Goal: Information Seeking & Learning: Learn about a topic

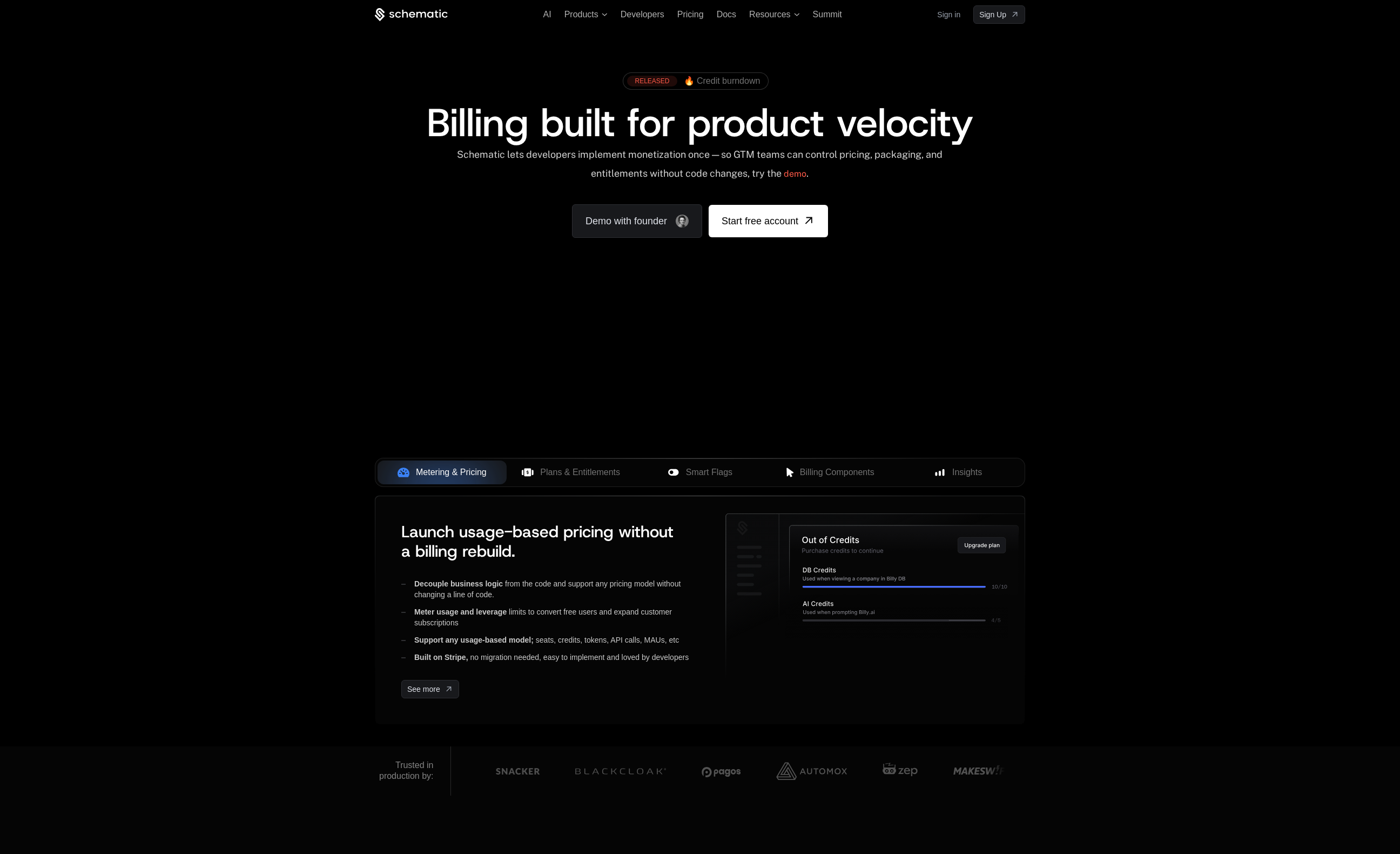
scroll to position [8, 0]
click at [678, 18] on span "Pricing" at bounding box center [691, 13] width 27 height 9
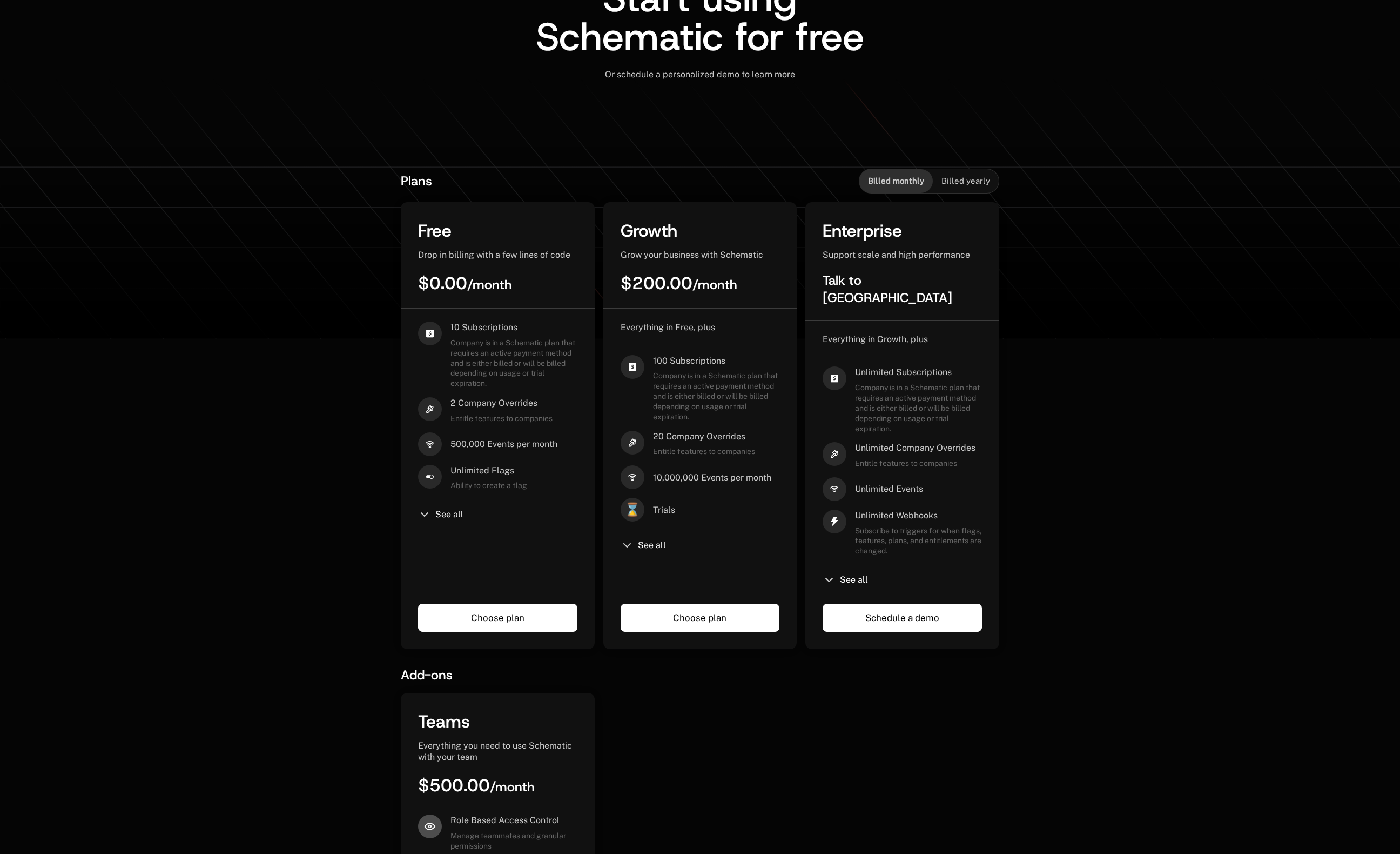
scroll to position [106, 0]
click at [456, 513] on span "See all" at bounding box center [449, 513] width 28 height 9
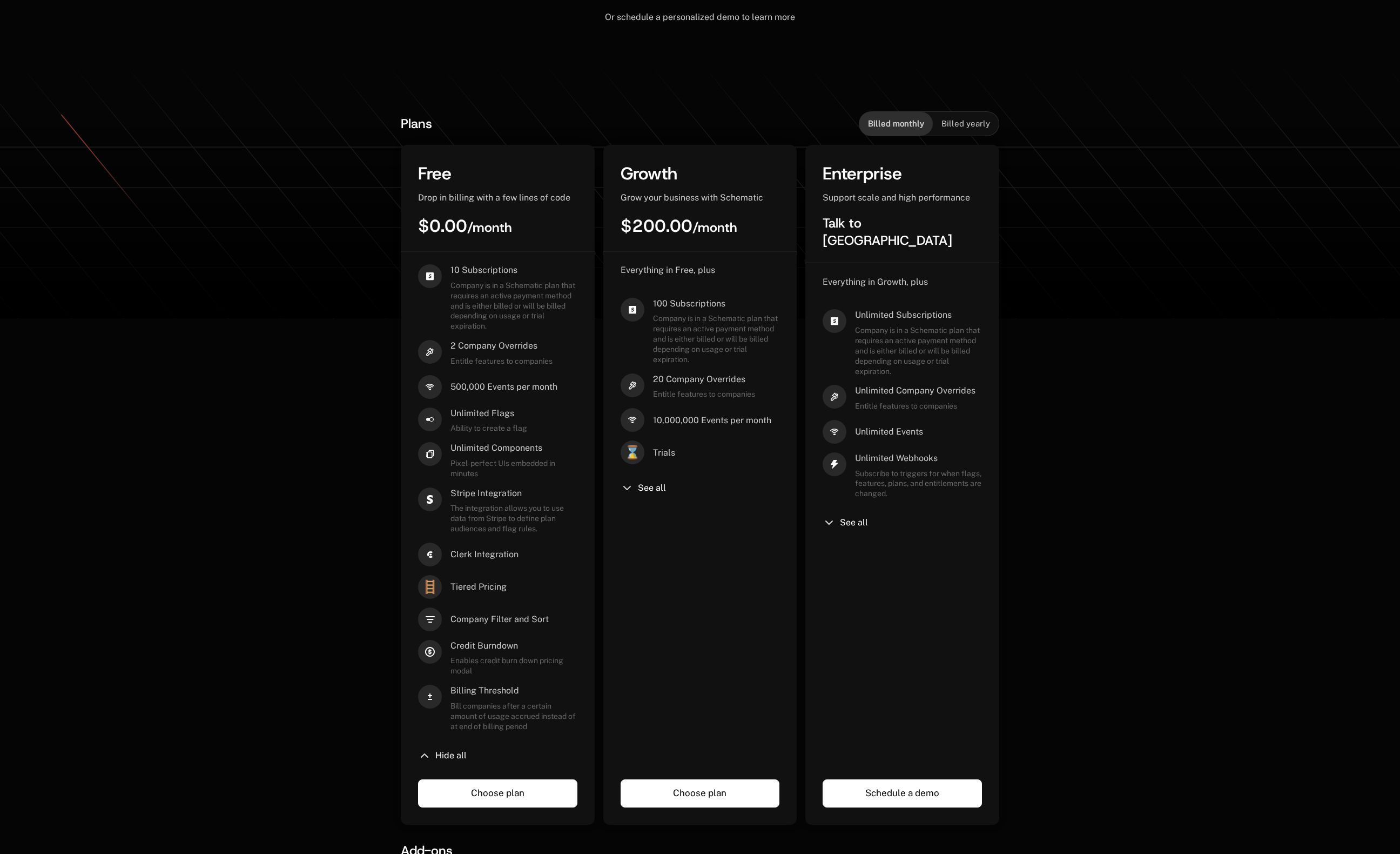
scroll to position [165, 0]
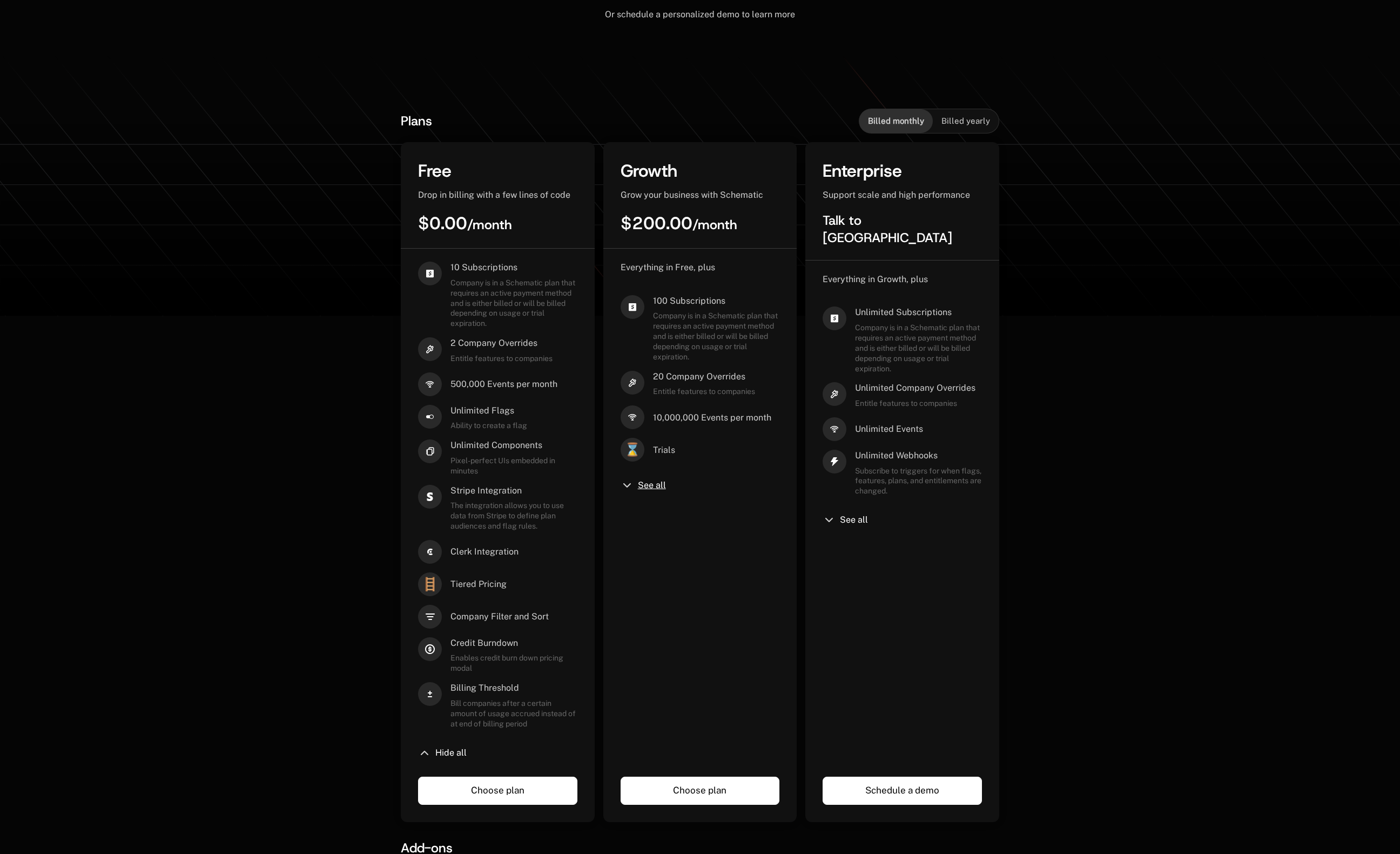
click at [659, 482] on span "See all" at bounding box center [652, 485] width 28 height 9
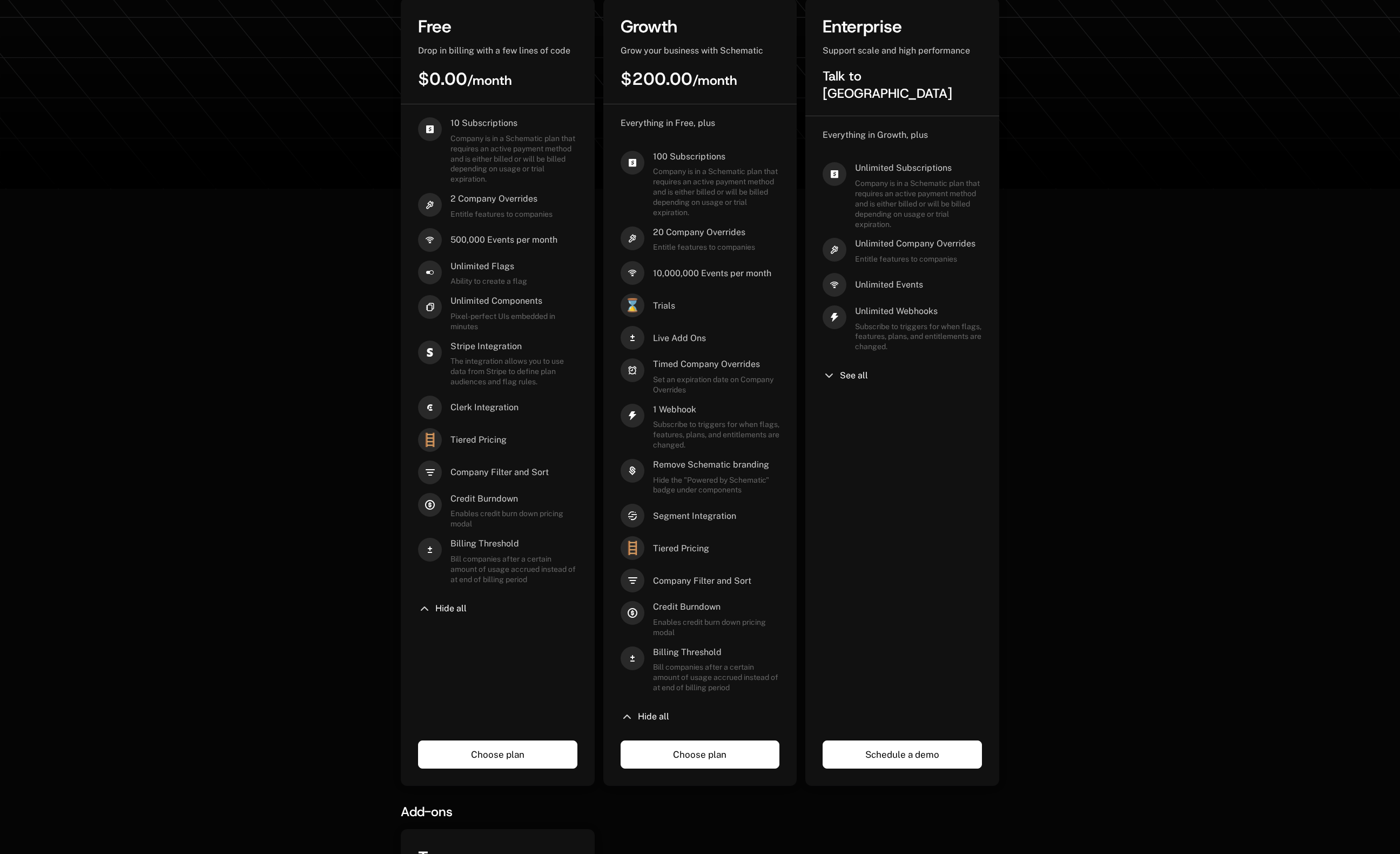
scroll to position [0, 0]
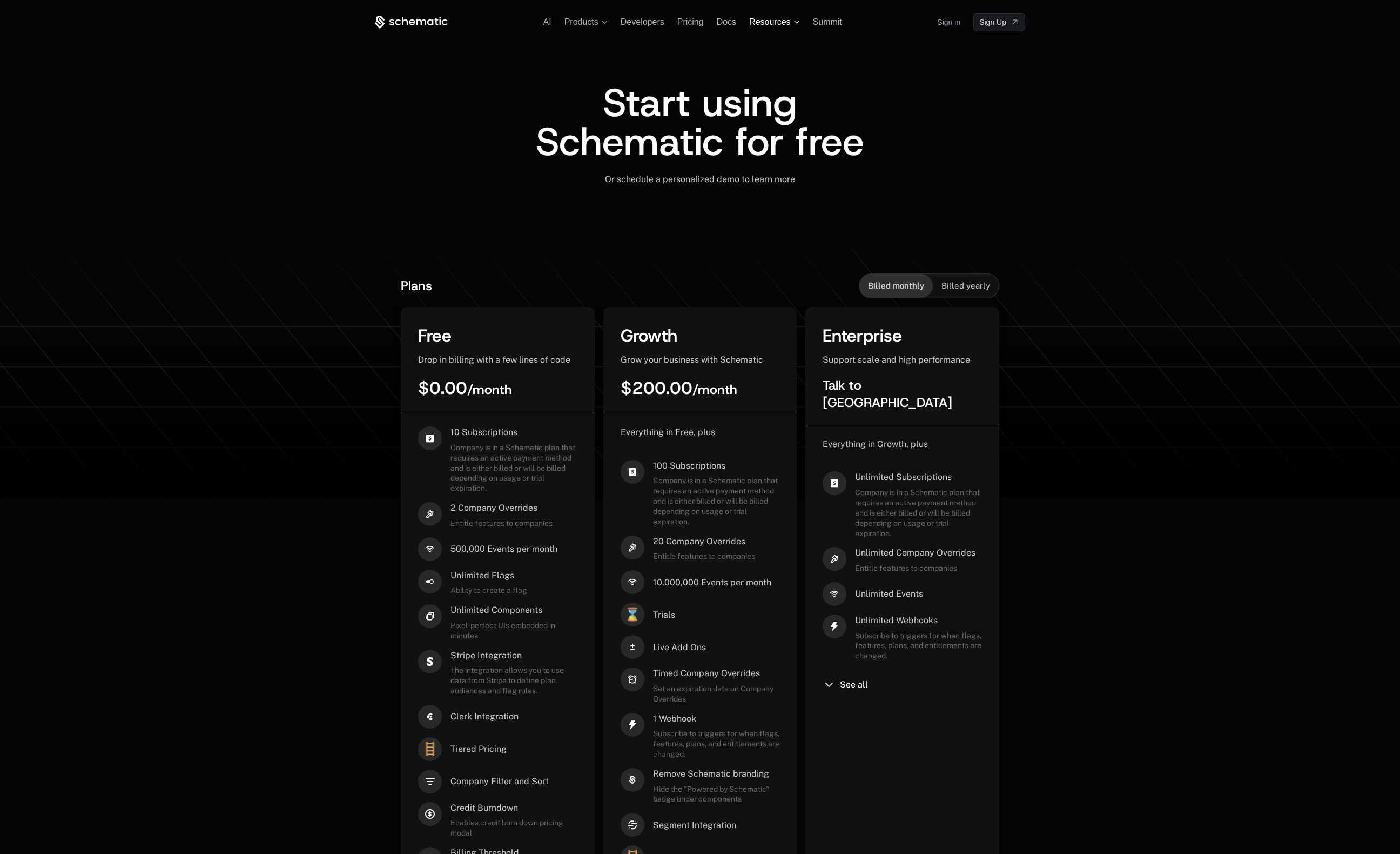
click at [786, 22] on span "Resources" at bounding box center [769, 22] width 41 height 10
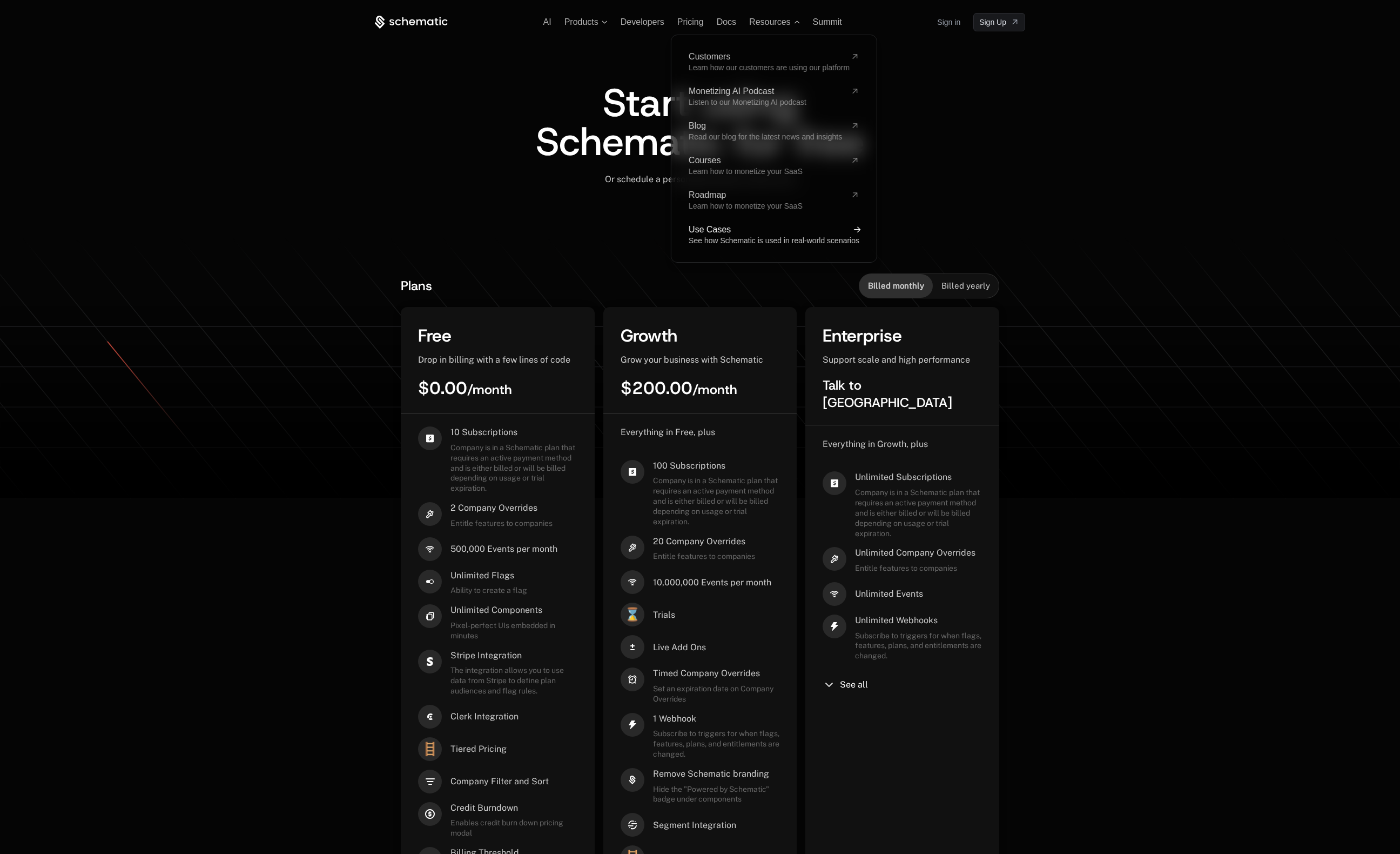
click at [717, 238] on span "See how Schematic is used in real-world scenarios" at bounding box center [774, 240] width 170 height 9
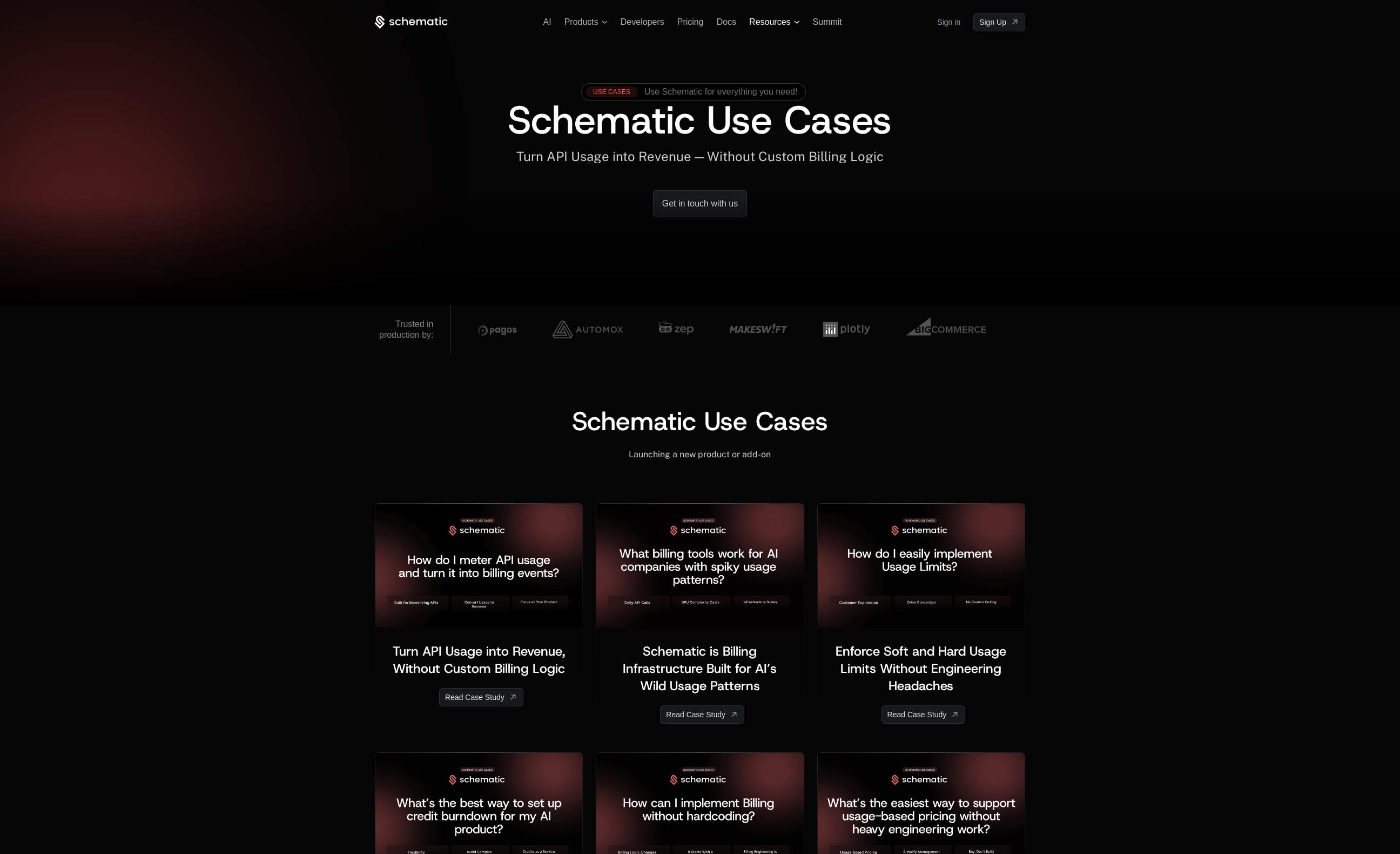
click at [780, 23] on span "Resources" at bounding box center [769, 22] width 41 height 10
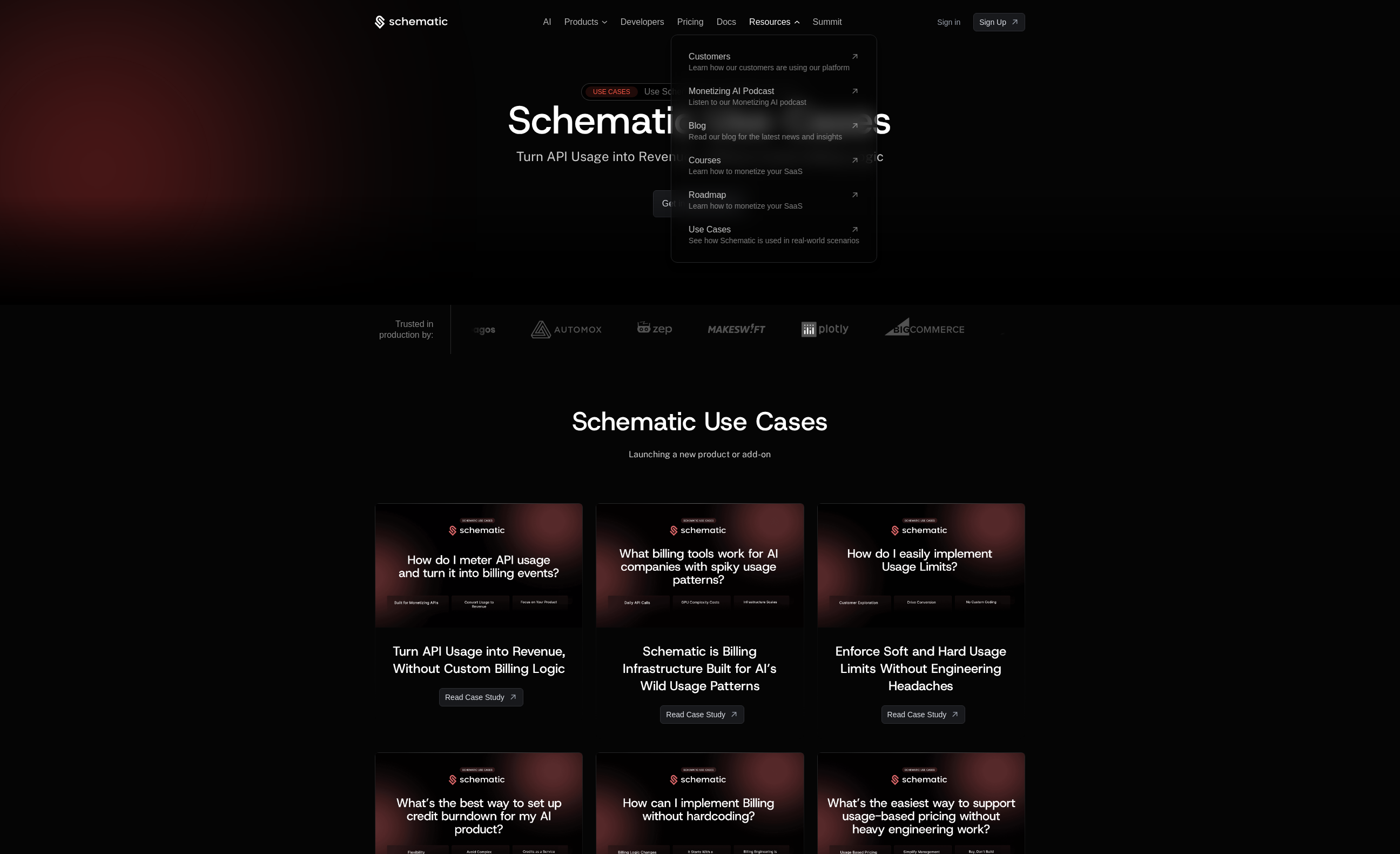
click at [780, 23] on span "Resources" at bounding box center [769, 22] width 41 height 10
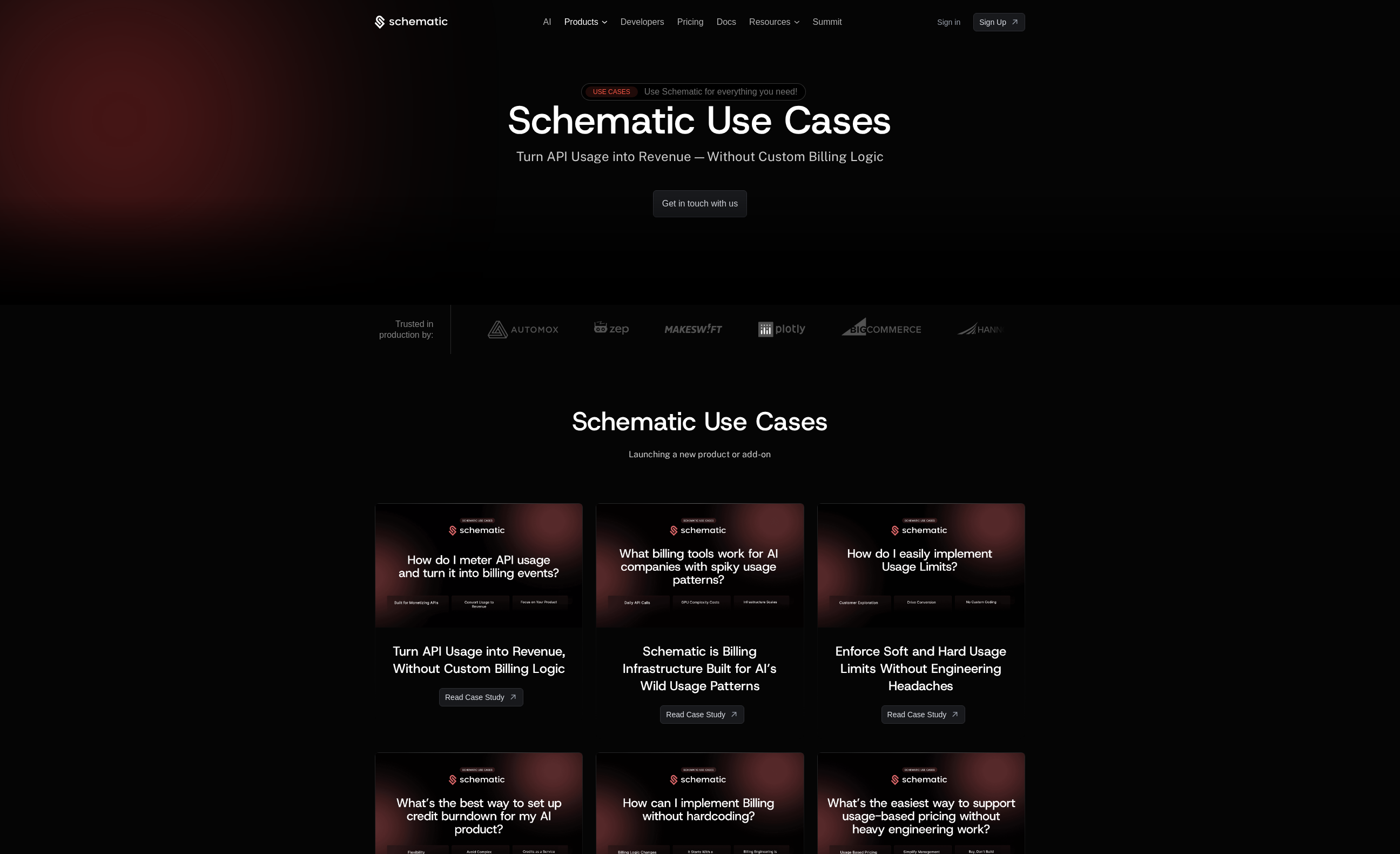
click at [590, 25] on span "Products" at bounding box center [582, 22] width 34 height 10
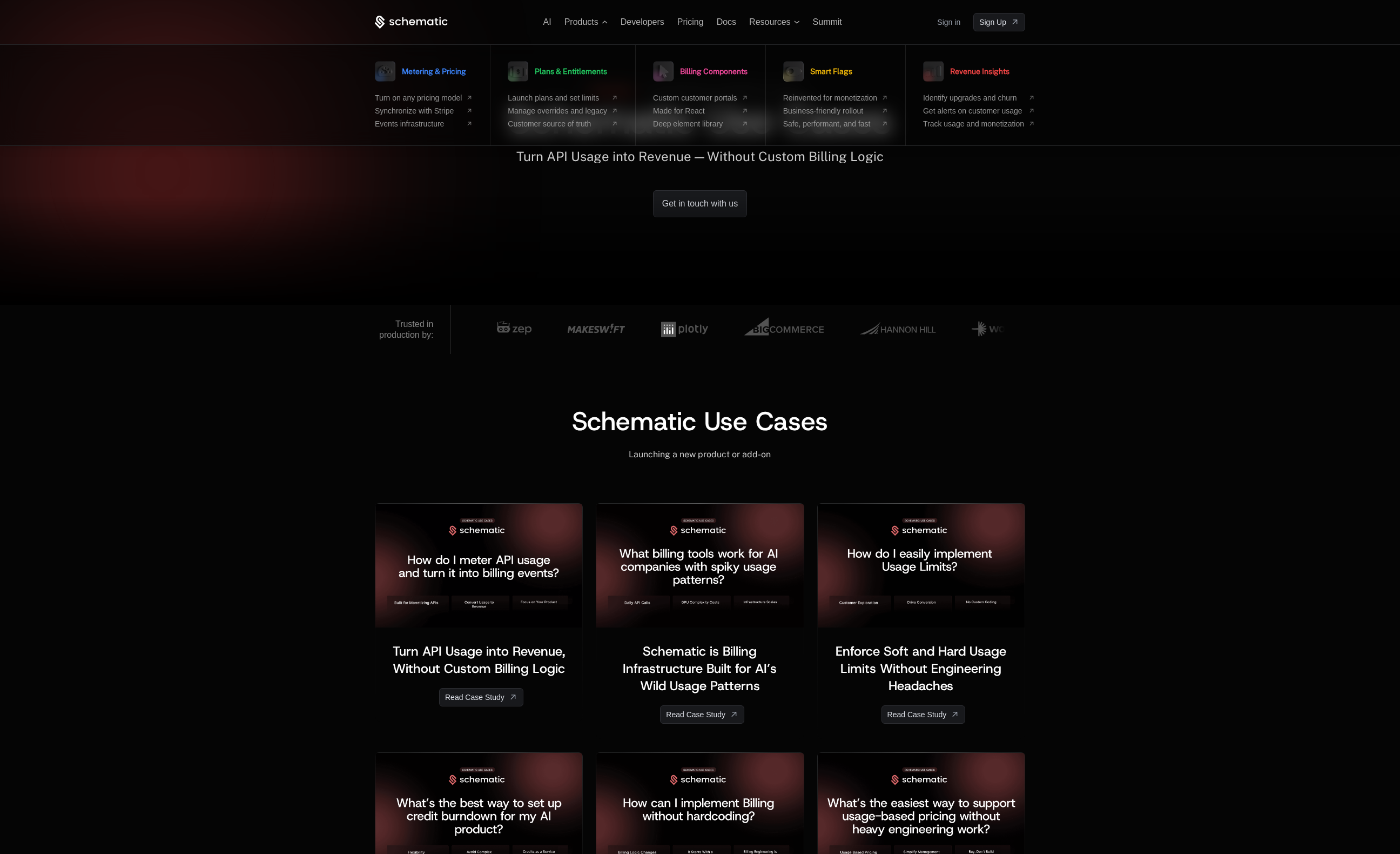
click at [1133, 254] on div at bounding box center [700, 250] width 1400 height 108
